Goal: Task Accomplishment & Management: Manage account settings

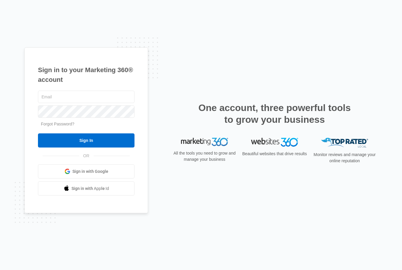
type input "presleyilieva@gmail.com"
click at [86, 147] on input "Sign In" at bounding box center [86, 140] width 97 height 14
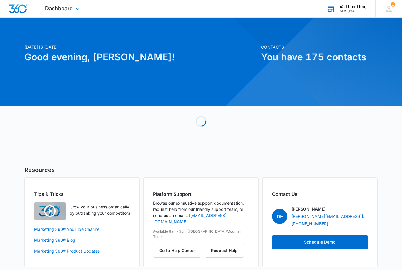
click at [357, 10] on div "M39084" at bounding box center [353, 11] width 27 height 4
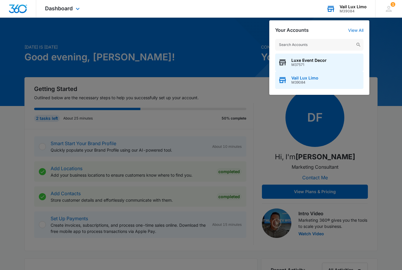
click at [308, 81] on span "M39084" at bounding box center [304, 82] width 27 height 4
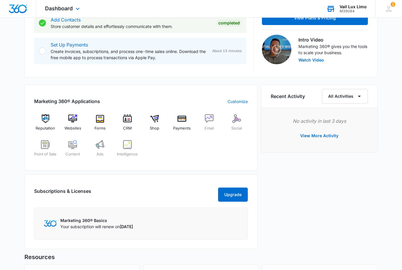
scroll to position [175, 0]
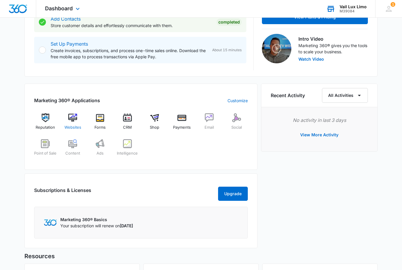
click at [72, 121] on img at bounding box center [72, 117] width 9 height 9
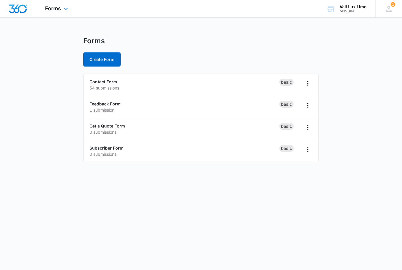
click at [88, 0] on div "Forms Apps Reputation Websites Forms CRM Email Social Shop Payments POS Content…" at bounding box center [201, 9] width 402 height 18
click at [68, 12] on icon at bounding box center [65, 10] width 7 height 7
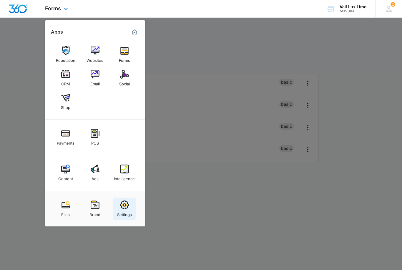
click at [126, 203] on img at bounding box center [124, 204] width 9 height 9
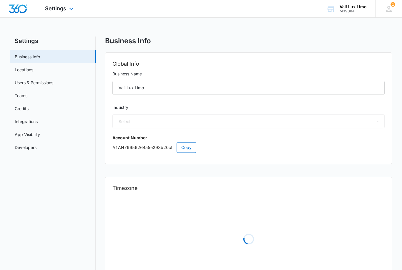
select select "52"
select select "US"
select select "America/Denver"
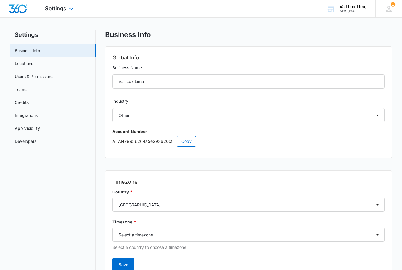
scroll to position [16, 0]
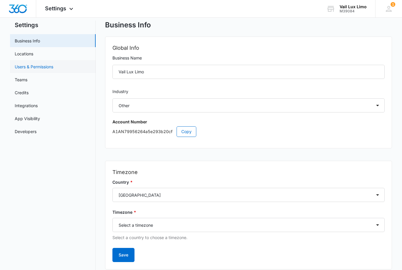
click at [53, 70] on link "Users & Permissions" at bounding box center [34, 67] width 39 height 6
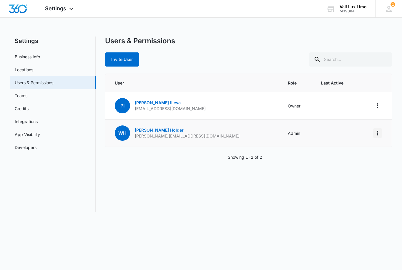
click at [378, 137] on button "Actions" at bounding box center [377, 132] width 9 height 9
click at [62, 179] on nav "Settings Business Info Locations Users & Permissions Teams Credits Integrations…" at bounding box center [53, 123] width 86 height 175
click at [40, 54] on link "Business Info" at bounding box center [27, 57] width 25 height 6
select select "52"
select select "US"
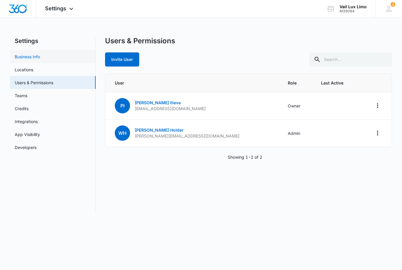
select select "America/Denver"
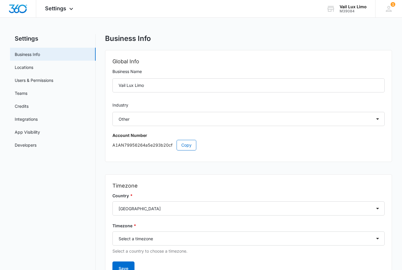
scroll to position [3, 0]
click at [38, 117] on link "Integrations" at bounding box center [26, 119] width 23 height 6
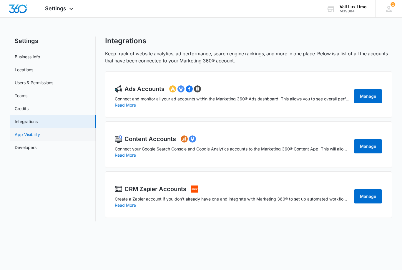
click at [40, 134] on link "App Visibility" at bounding box center [27, 134] width 25 height 6
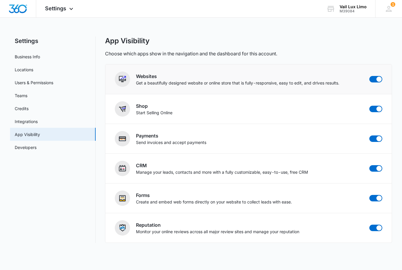
click at [237, 82] on p "Get a beautifully designed website or online store that is fully-responsive, ea…" at bounding box center [237, 83] width 203 height 6
click at [36, 147] on link "Developers" at bounding box center [26, 147] width 22 height 6
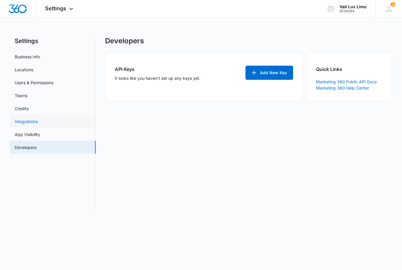
click at [38, 118] on link "Integrations" at bounding box center [26, 121] width 23 height 6
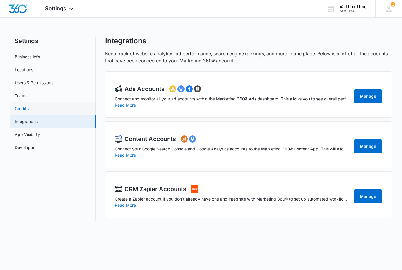
click at [29, 106] on link "Credits" at bounding box center [22, 108] width 14 height 6
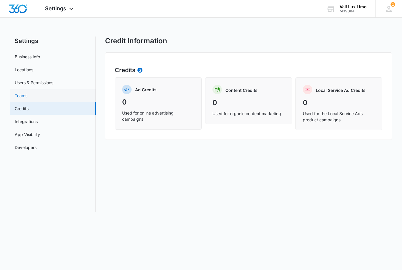
click at [27, 98] on link "Teams" at bounding box center [21, 95] width 13 height 6
click at [53, 81] on link "Users & Permissions" at bounding box center [34, 82] width 39 height 6
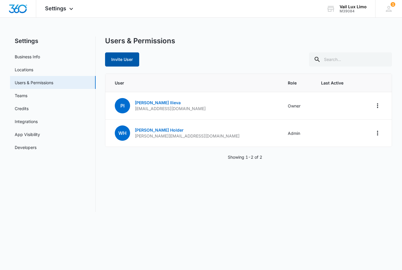
click at [126, 60] on button "Invite User" at bounding box center [122, 59] width 34 height 14
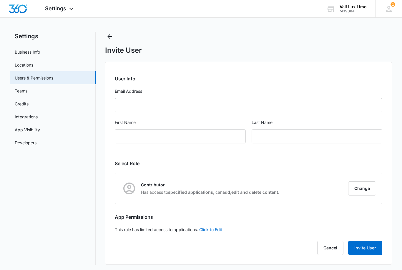
scroll to position [6, 0]
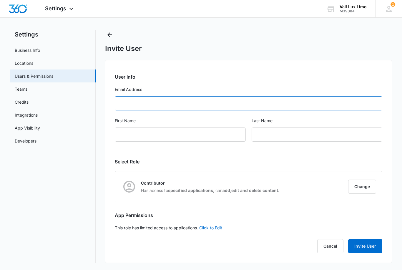
click at [155, 99] on input "Email Address" at bounding box center [249, 103] width 268 height 14
type input "Wesley.holder@logicalposition.com"
type input "Wesley"
type input "Holder"
type input "Wesley.holder@logicalposition.com"
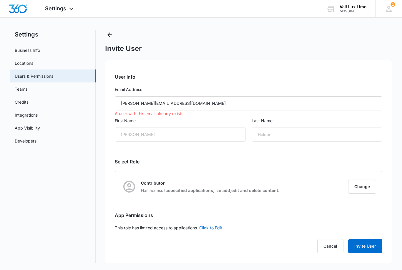
click at [182, 133] on div "Wesley" at bounding box center [180, 134] width 131 height 14
click at [200, 140] on div "Wesley" at bounding box center [180, 134] width 131 height 14
click at [364, 188] on button "Change" at bounding box center [362, 187] width 28 height 14
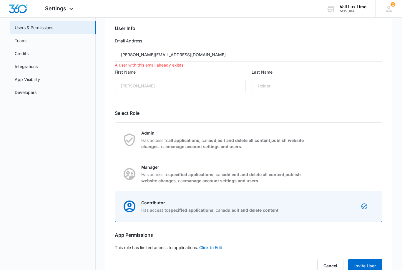
scroll to position [56, 0]
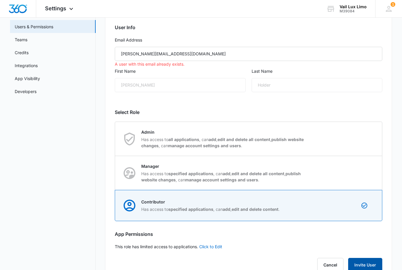
click at [365, 267] on button "Invite User" at bounding box center [365, 265] width 34 height 14
click at [364, 264] on button "Invite User" at bounding box center [365, 265] width 34 height 14
click at [212, 248] on link "Click to Edit" at bounding box center [210, 246] width 23 height 5
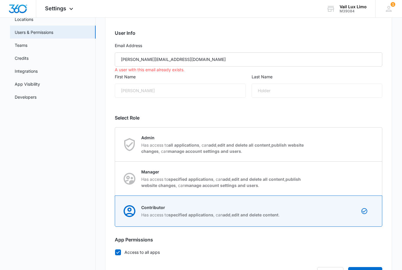
scroll to position [59, 0]
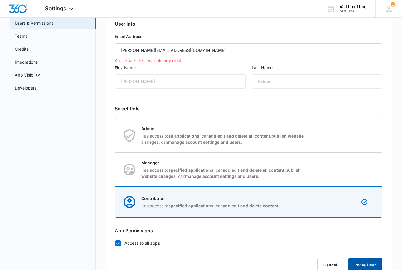
click at [365, 261] on button "Invite User" at bounding box center [365, 265] width 34 height 14
click at [363, 266] on button "Invite User" at bounding box center [365, 265] width 34 height 14
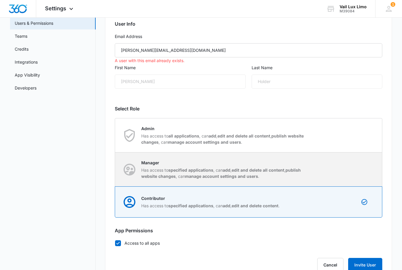
click at [262, 166] on div "Manager Has access to specified applications , can add , edit and delete all co…" at bounding box center [223, 170] width 165 height 20
click at [115, 169] on input "Manager Has access to specified applications , can add , edit and delete all co…" at bounding box center [115, 169] width 0 height 0
checkbox input "false"
radio input "true"
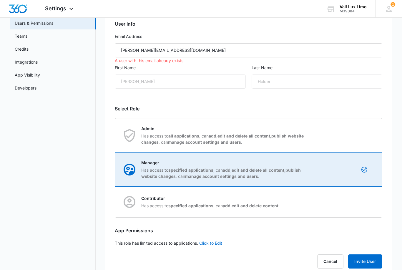
scroll to position [56, 0]
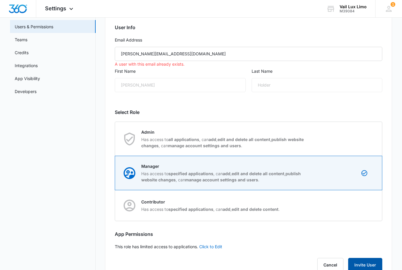
click at [364, 264] on button "Invite User" at bounding box center [365, 265] width 34 height 14
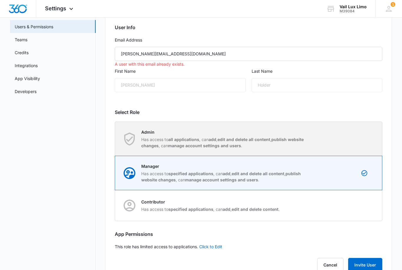
click at [230, 137] on strong "edit and delete all content" at bounding box center [243, 139] width 53 height 5
click at [115, 139] on input "Admin Has access to all applications , can add , edit and delete all content , …" at bounding box center [115, 139] width 0 height 0
radio input "true"
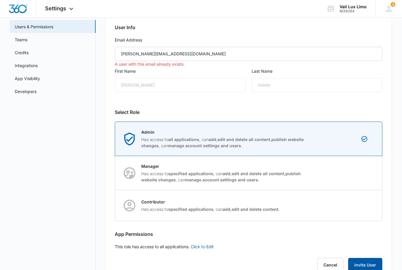
click at [368, 264] on button "Invite User" at bounding box center [365, 265] width 34 height 14
click at [362, 265] on button "Invite User" at bounding box center [365, 265] width 34 height 14
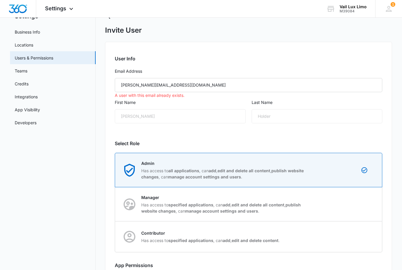
scroll to position [0, 0]
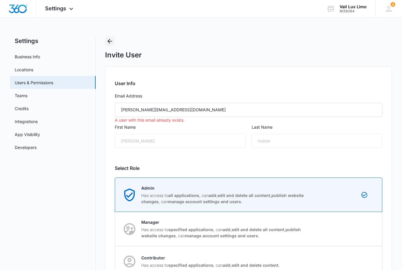
click at [107, 38] on icon "Back" at bounding box center [109, 41] width 7 height 7
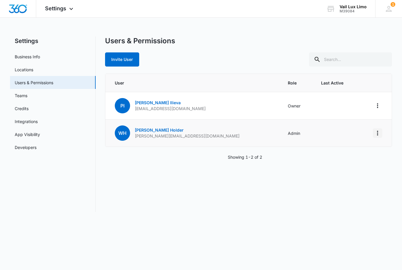
click at [374, 133] on icon "Actions" at bounding box center [377, 132] width 7 height 7
click at [361, 157] on div "Make Owner / Primary User" at bounding box center [341, 158] width 53 height 4
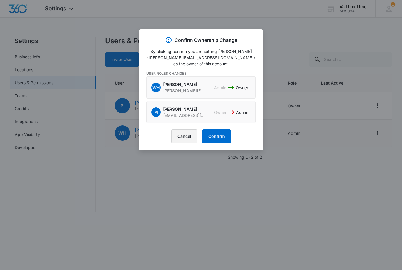
click at [183, 138] on button "Cancel" at bounding box center [184, 136] width 26 height 14
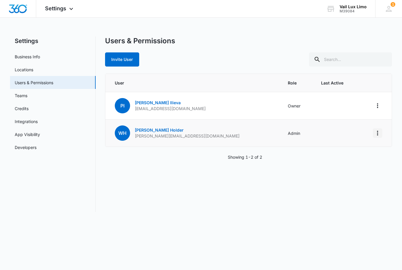
click at [376, 135] on icon "Actions" at bounding box center [377, 132] width 7 height 7
click at [329, 169] on div "Remove User" at bounding box center [341, 167] width 53 height 4
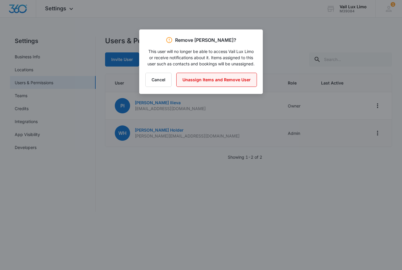
click at [238, 77] on button "Unassign Items and Remove User" at bounding box center [216, 80] width 81 height 14
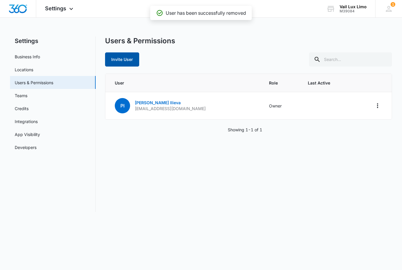
click at [128, 60] on button "Invite User" at bounding box center [122, 59] width 34 height 14
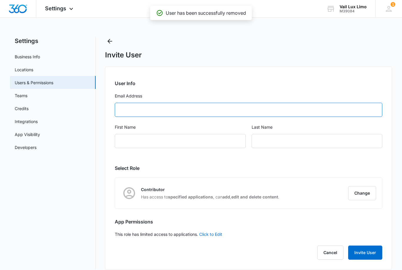
click at [182, 115] on input "Email Address" at bounding box center [249, 110] width 268 height 14
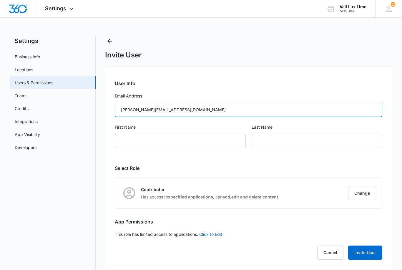
type input "Wesley.holder@logicalposition.com"
type input "Wesley"
type input "Holder"
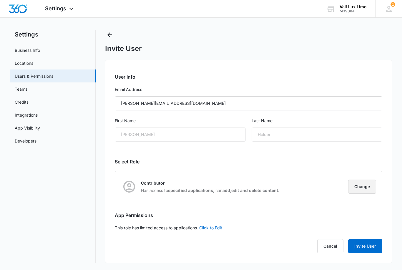
click at [363, 183] on button "Change" at bounding box center [362, 187] width 28 height 14
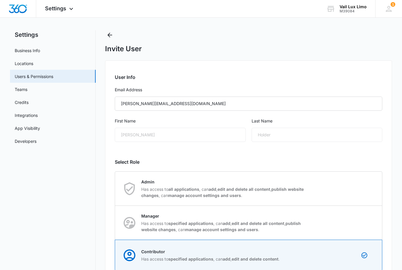
scroll to position [56, 0]
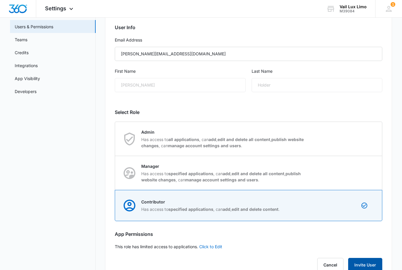
click at [364, 264] on button "Invite User" at bounding box center [365, 265] width 34 height 14
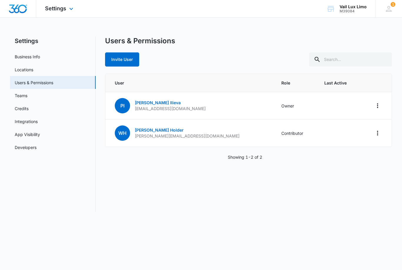
click at [66, 6] on div "Settings Apps Reputation Websites Forms CRM Email Social Shop Payments POS Cont…" at bounding box center [59, 8] width 47 height 17
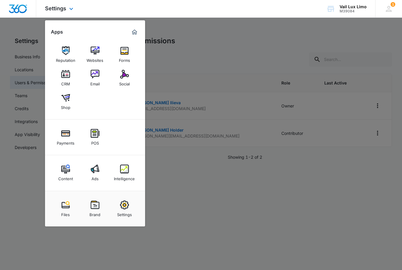
click at [137, 26] on div "Apps Reputation Websites Forms CRM Email Social Shop Payments POS Content Ads I…" at bounding box center [95, 123] width 100 height 206
click at [137, 31] on img "Marketing 360® Dashboard" at bounding box center [134, 32] width 7 height 7
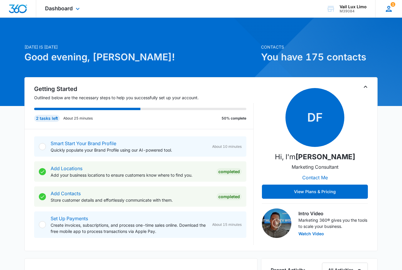
click at [391, 7] on icon at bounding box center [388, 8] width 9 height 9
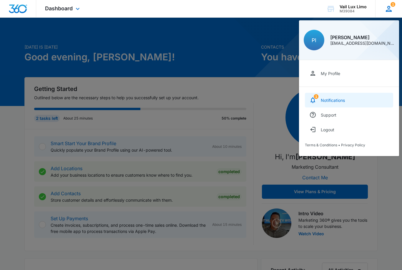
click at [330, 97] on link "1 Notifications" at bounding box center [349, 100] width 88 height 15
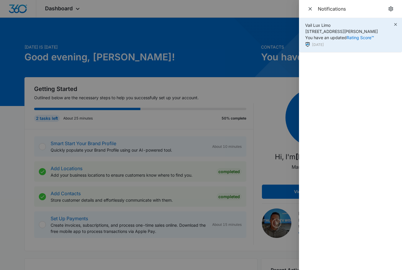
click at [340, 38] on span "Vail Lux Limo 41 Prairie Cr. , Edwards, CO You have an updated Rating Score™" at bounding box center [341, 31] width 73 height 17
click at [357, 37] on link "Rating Score™" at bounding box center [360, 37] width 27 height 5
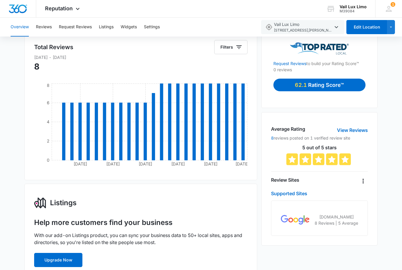
scroll to position [44, 0]
click at [356, 128] on link "View Reviews" at bounding box center [352, 130] width 31 height 7
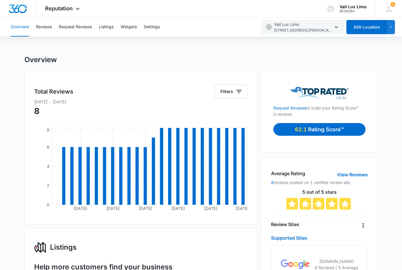
click at [273, 180] on link "8" at bounding box center [272, 182] width 3 height 5
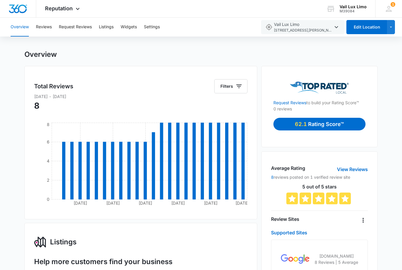
scroll to position [6, 0]
click at [178, 203] on tspan "[DATE]" at bounding box center [178, 202] width 14 height 5
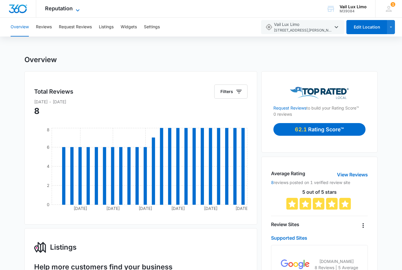
click at [79, 7] on icon at bounding box center [77, 10] width 7 height 7
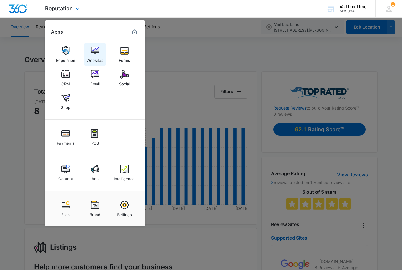
click at [96, 54] on img at bounding box center [95, 50] width 9 height 9
